Goal: Transaction & Acquisition: Download file/media

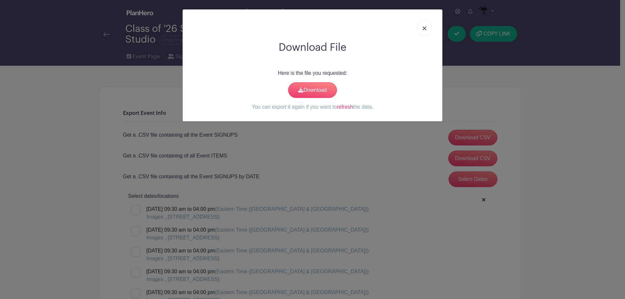
scroll to position [1140, 0]
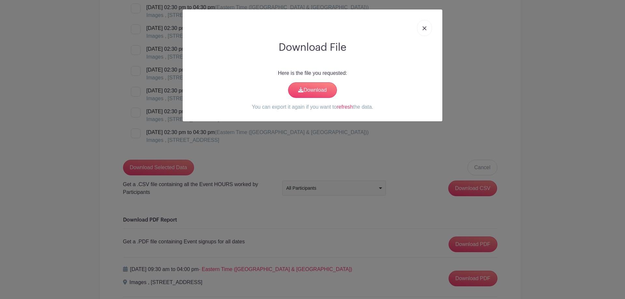
click at [426, 26] on img at bounding box center [425, 28] width 4 height 4
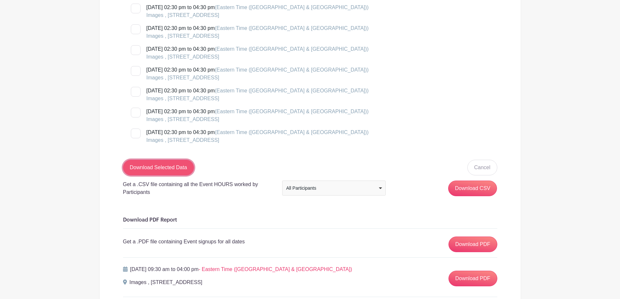
click at [181, 166] on input "Download Selected Data" at bounding box center [158, 168] width 71 height 16
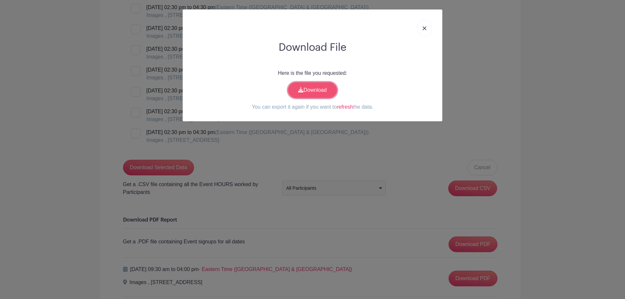
click at [297, 91] on link "Download" at bounding box center [312, 90] width 49 height 16
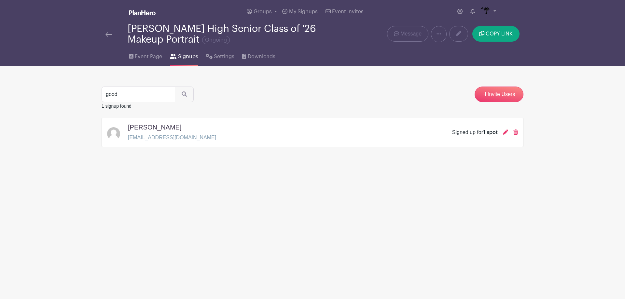
click at [105, 35] on div "[PERSON_NAME] High Senior Class of '26 Makeup Portrait Ongoing" at bounding box center [225, 33] width 246 height 21
click at [106, 34] on img at bounding box center [109, 34] width 7 height 5
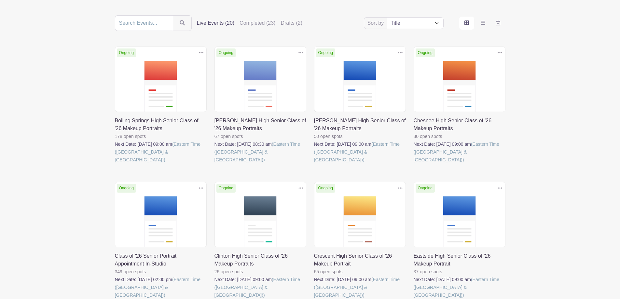
scroll to position [98, 0]
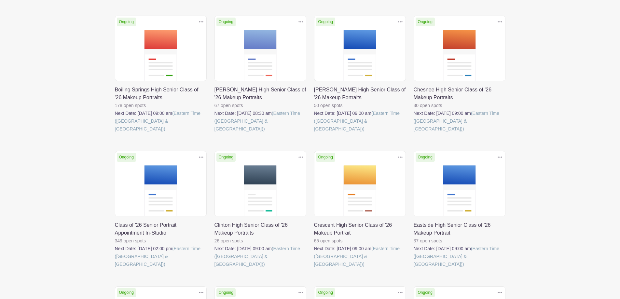
click at [115, 268] on link at bounding box center [115, 268] width 0 height 0
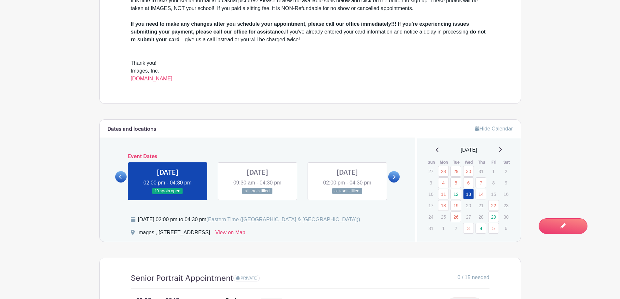
scroll to position [261, 0]
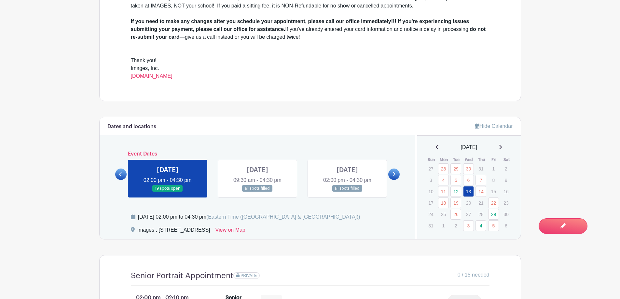
click at [258, 192] on link at bounding box center [258, 192] width 0 height 0
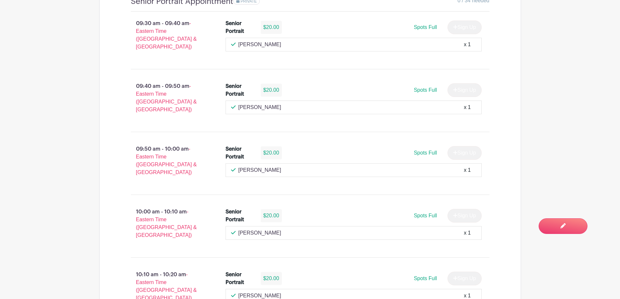
scroll to position [405, 0]
